Goal: Task Accomplishment & Management: Complete application form

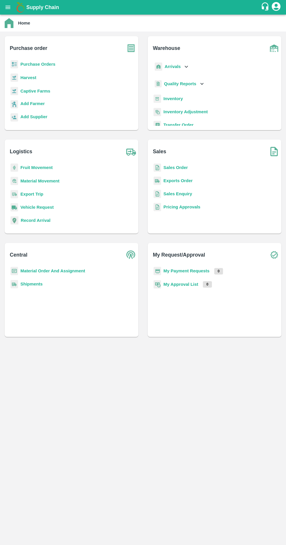
click at [38, 64] on b "Purchase Orders" at bounding box center [37, 64] width 35 height 5
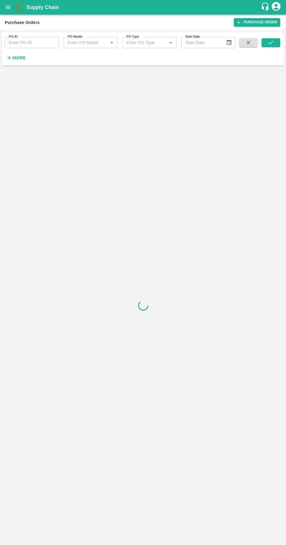
click at [18, 58] on strong "More" at bounding box center [19, 57] width 13 height 5
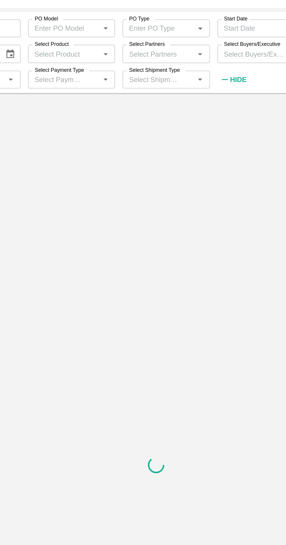
click at [94, 74] on input "Select Payment Type" at bounding box center [82, 75] width 34 height 8
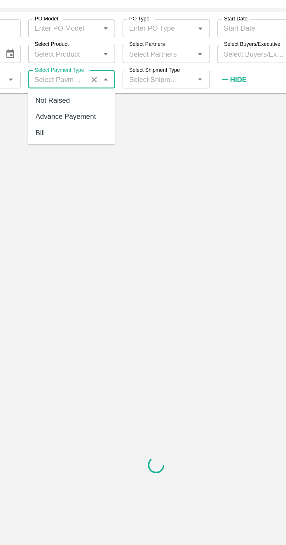
click at [98, 103] on div "Bill" at bounding box center [91, 107] width 54 height 10
type input "Bill"
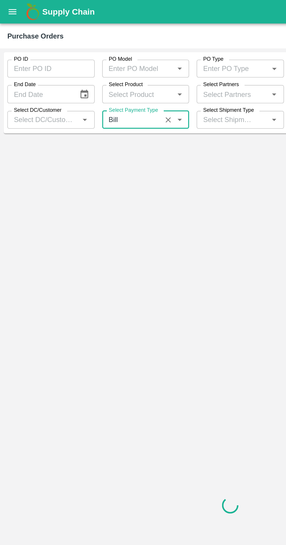
click at [75, 56] on input "Select Product" at bounding box center [85, 59] width 41 height 8
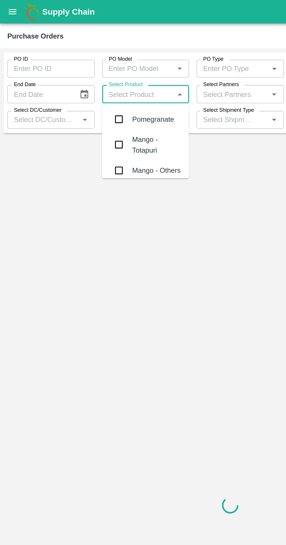
click at [155, 57] on input "Select Partners" at bounding box center [144, 59] width 41 height 8
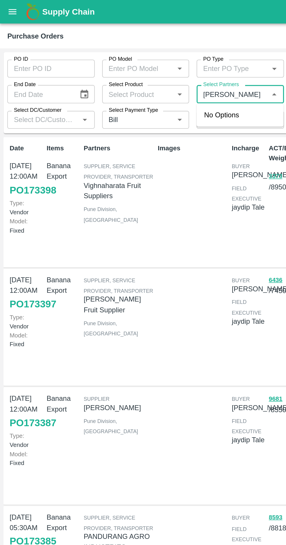
type input "[PERSON_NAME]"
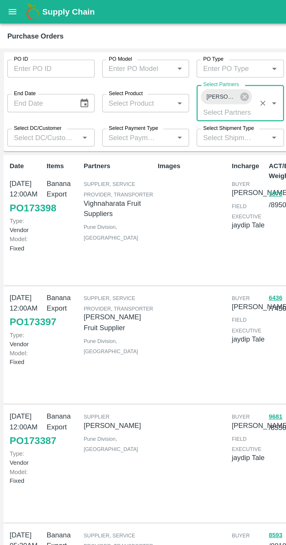
click at [141, 88] on input "Select Shipment Type" at bounding box center [141, 86] width 34 height 8
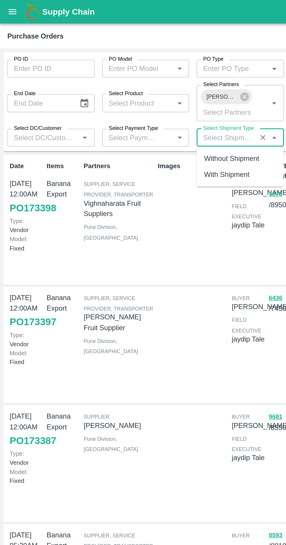
click at [111, 86] on icon "Open" at bounding box center [112, 85] width 6 height 6
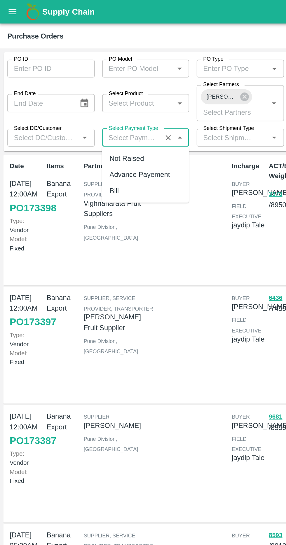
click at [95, 118] on div "Bill" at bounding box center [91, 118] width 54 height 10
type input "Bill"
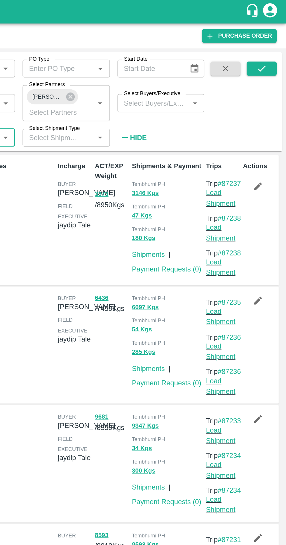
click at [277, 45] on button "submit" at bounding box center [270, 42] width 19 height 9
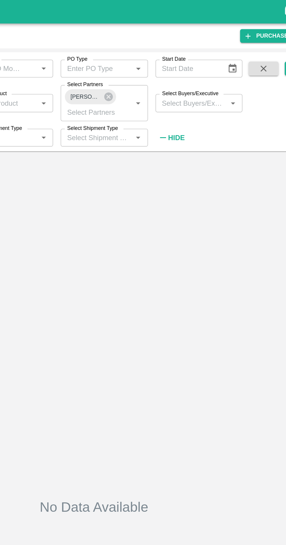
click at [141, 60] on span "[PERSON_NAME]-, Vadodara-9909012635" at bounding box center [138, 60] width 26 height 6
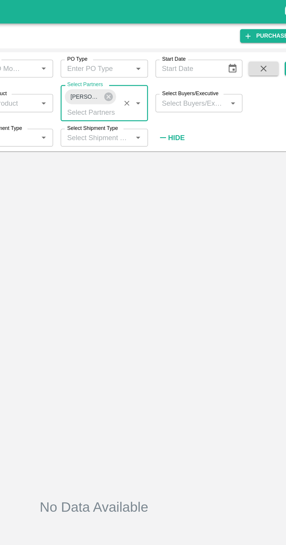
click at [151, 60] on icon at bounding box center [152, 60] width 6 height 6
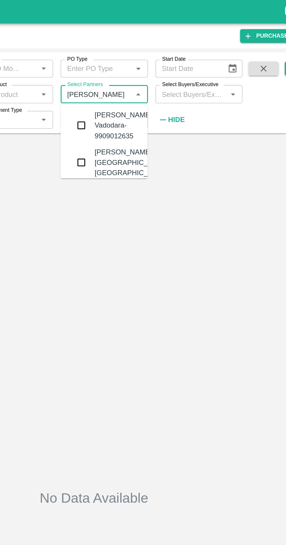
type input "shreya"
type input "b"
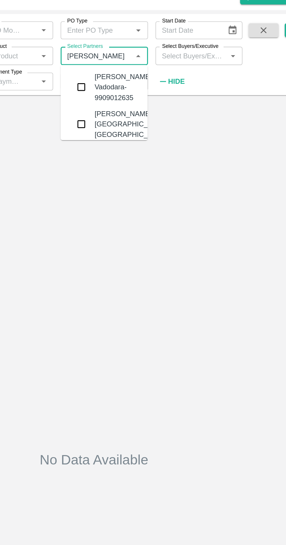
type input "[PERSON_NAME]"
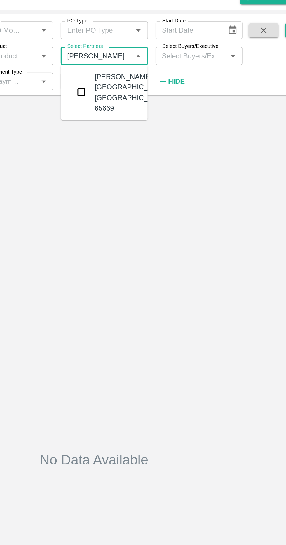
click at [136, 87] on input "checkbox" at bounding box center [135, 81] width 12 height 12
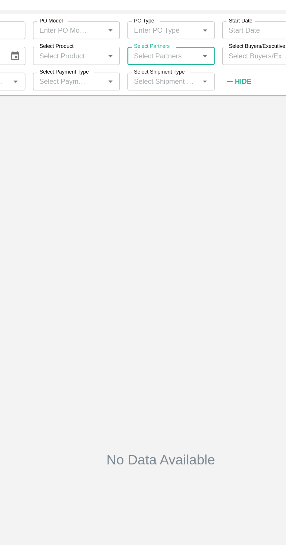
click at [152, 58] on input "Select Partners" at bounding box center [144, 59] width 41 height 8
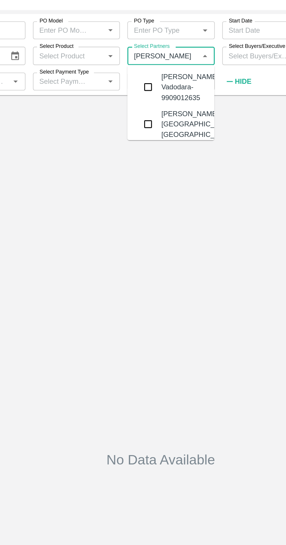
type input "[PERSON_NAME]"
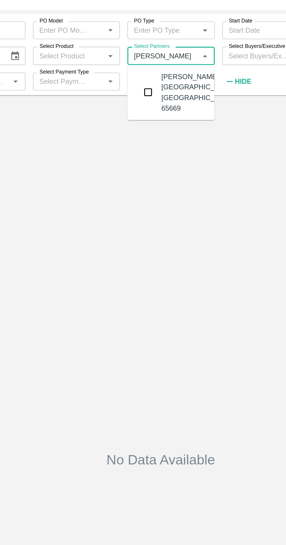
click at [139, 80] on input "checkbox" at bounding box center [135, 81] width 12 height 12
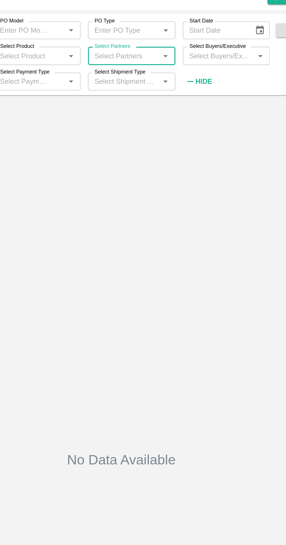
click at [170, 58] on icon "Open" at bounding box center [170, 58] width 3 height 1
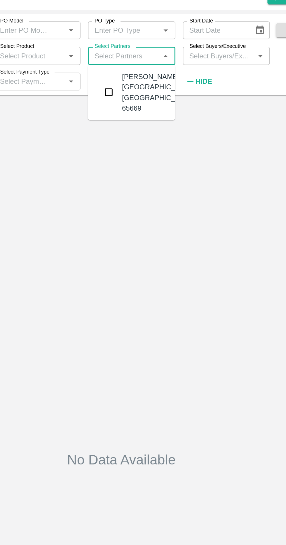
click at [139, 84] on input "checkbox" at bounding box center [135, 81] width 12 height 12
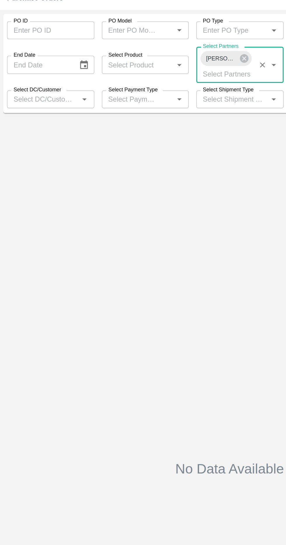
click at [95, 86] on input "Select Payment Type" at bounding box center [82, 86] width 34 height 8
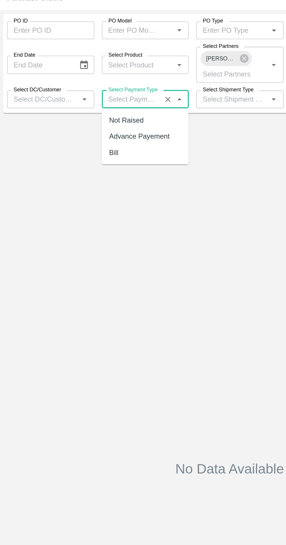
click at [93, 116] on div "Bill" at bounding box center [91, 118] width 54 height 10
type input "Bill"
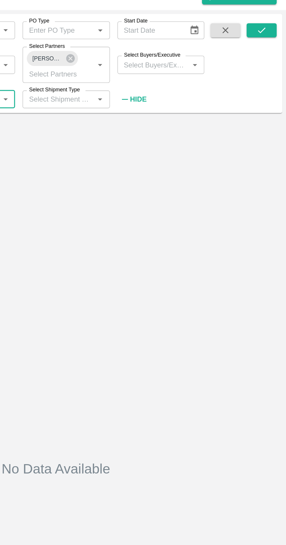
click at [276, 45] on button "submit" at bounding box center [270, 42] width 19 height 9
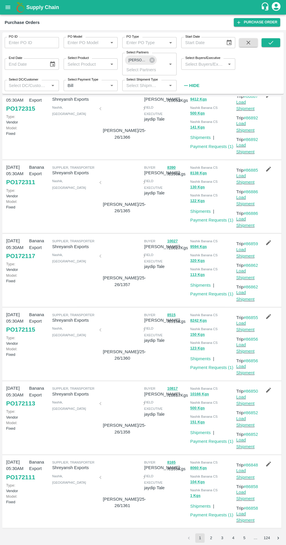
scroll to position [507, 0]
click at [229, 512] on link "Payment Requests ( 1 )" at bounding box center [211, 514] width 43 height 5
click at [218, 534] on button "3" at bounding box center [221, 537] width 9 height 9
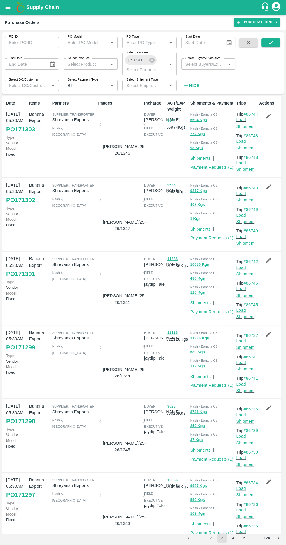
click at [229, 240] on link "Payment Requests ( 1 )" at bounding box center [211, 237] width 43 height 5
